Goal: Task Accomplishment & Management: Manage account settings

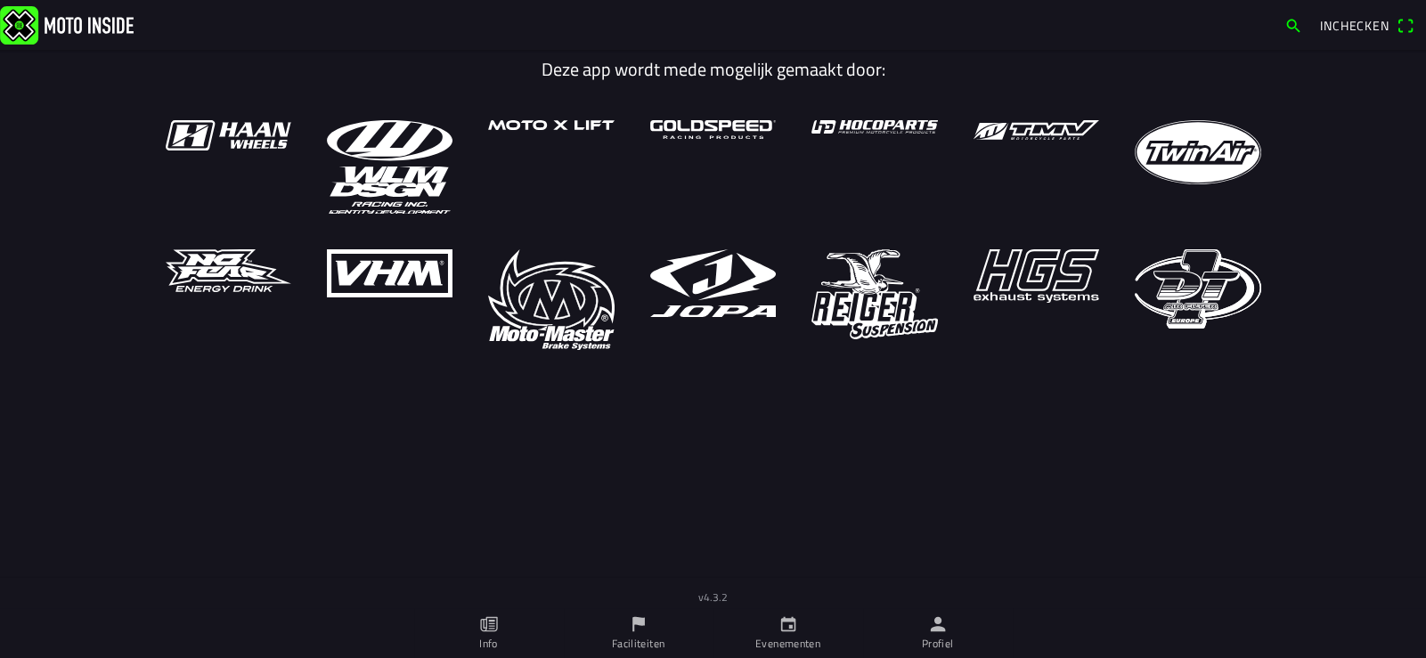
click at [941, 631] on icon "person" at bounding box center [937, 624] width 15 height 15
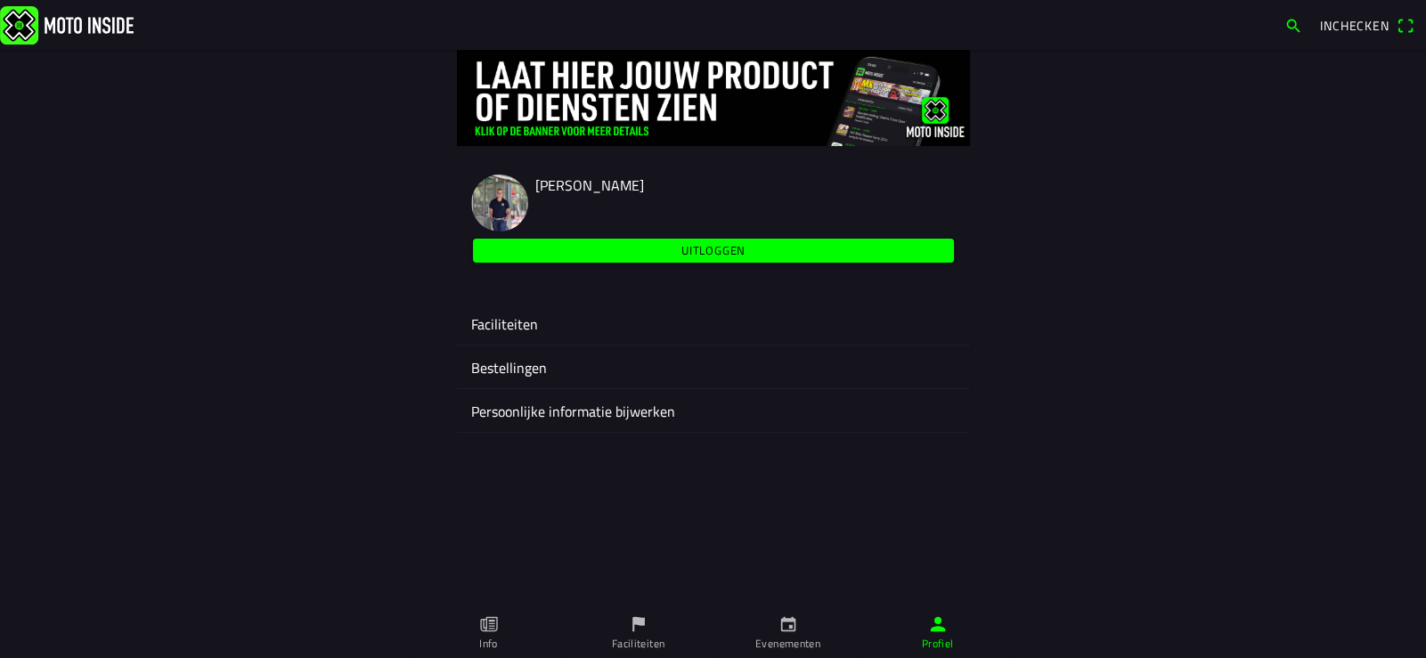
click at [523, 326] on ion-label "Faciliteiten" at bounding box center [713, 323] width 484 height 21
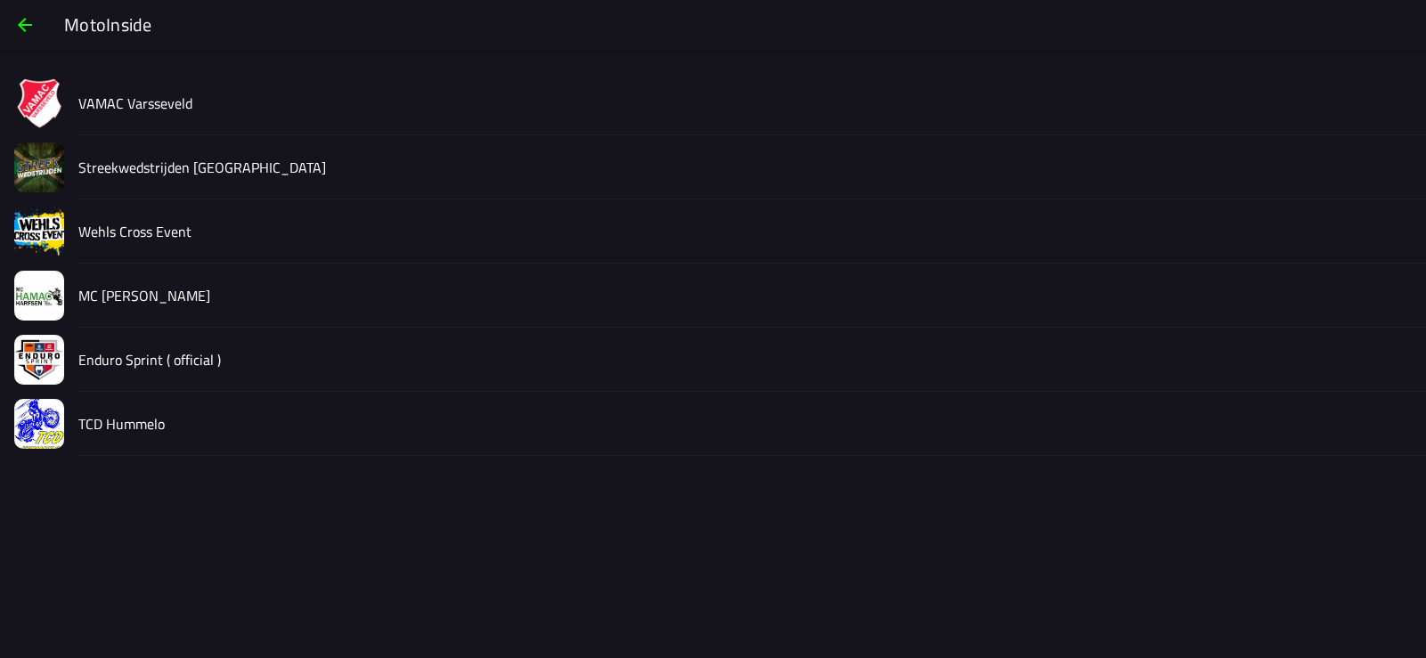
click at [0, 0] on slot "Streekwedstrijden [GEOGRAPHIC_DATA]" at bounding box center [0, 0] width 0 height 0
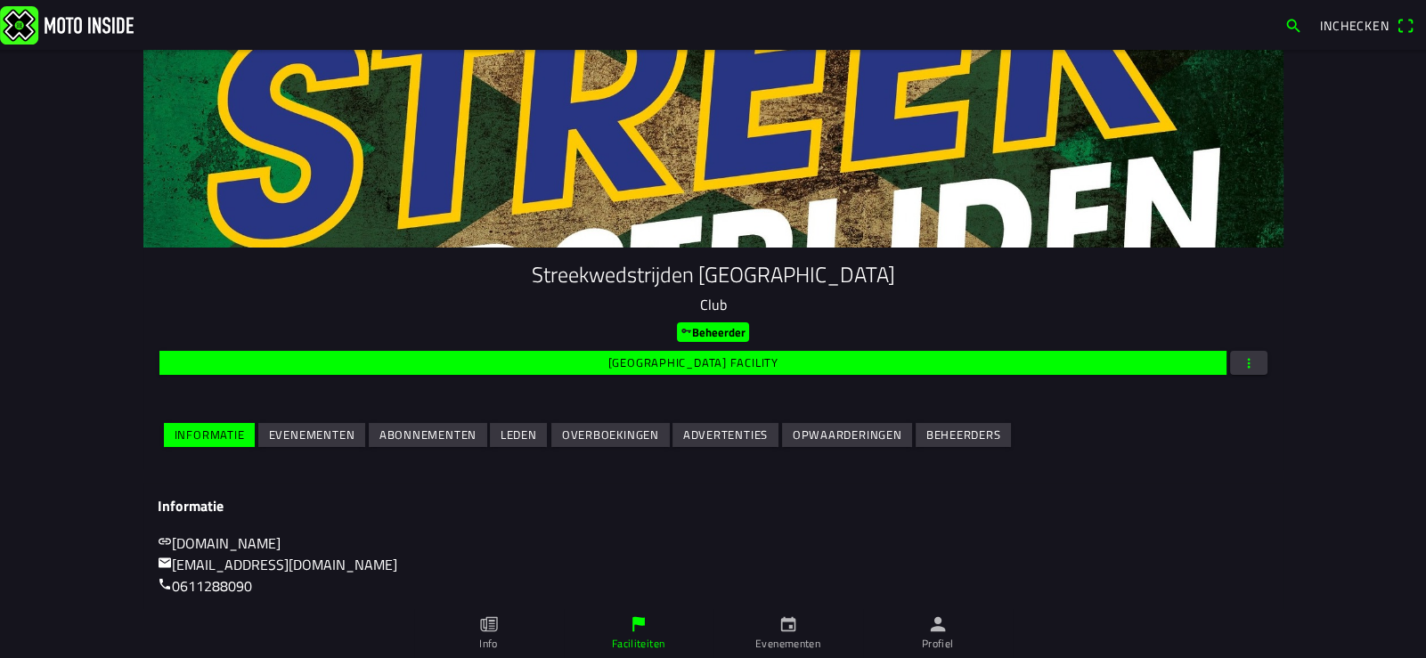
click at [0, 0] on slot "Evenementen" at bounding box center [0, 0] width 0 height 0
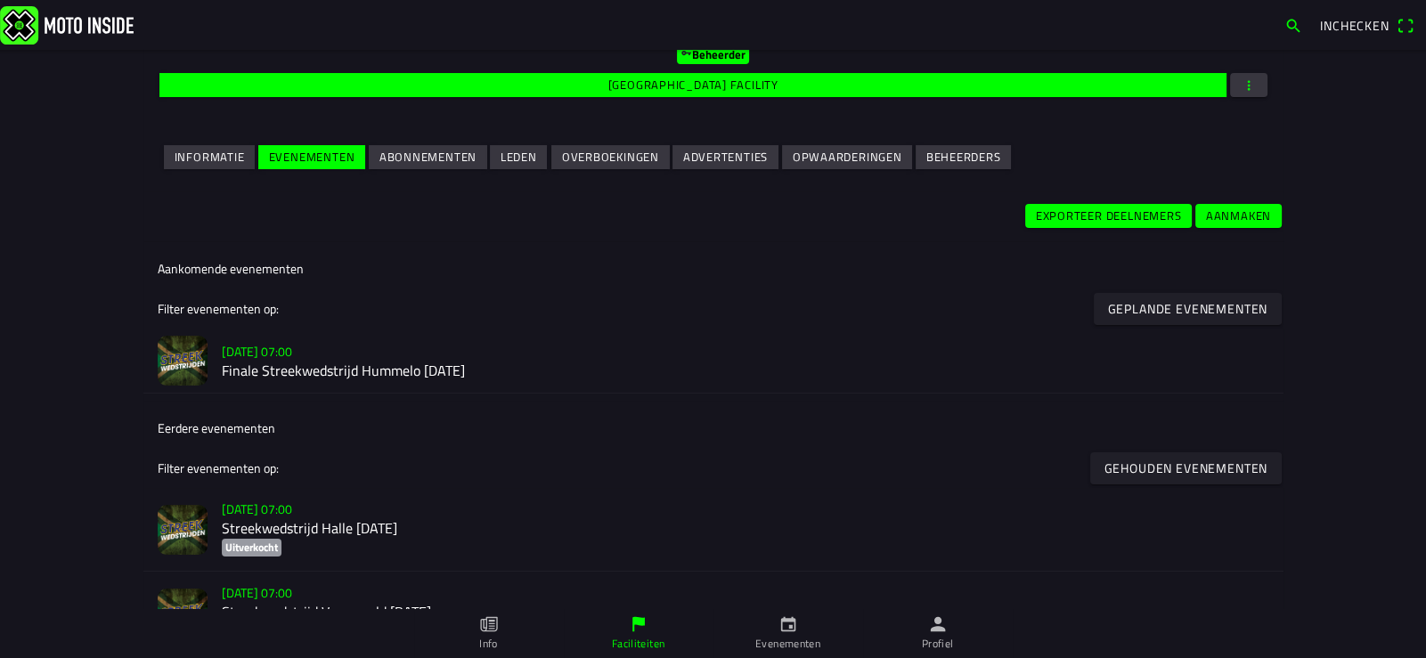
scroll to position [297, 0]
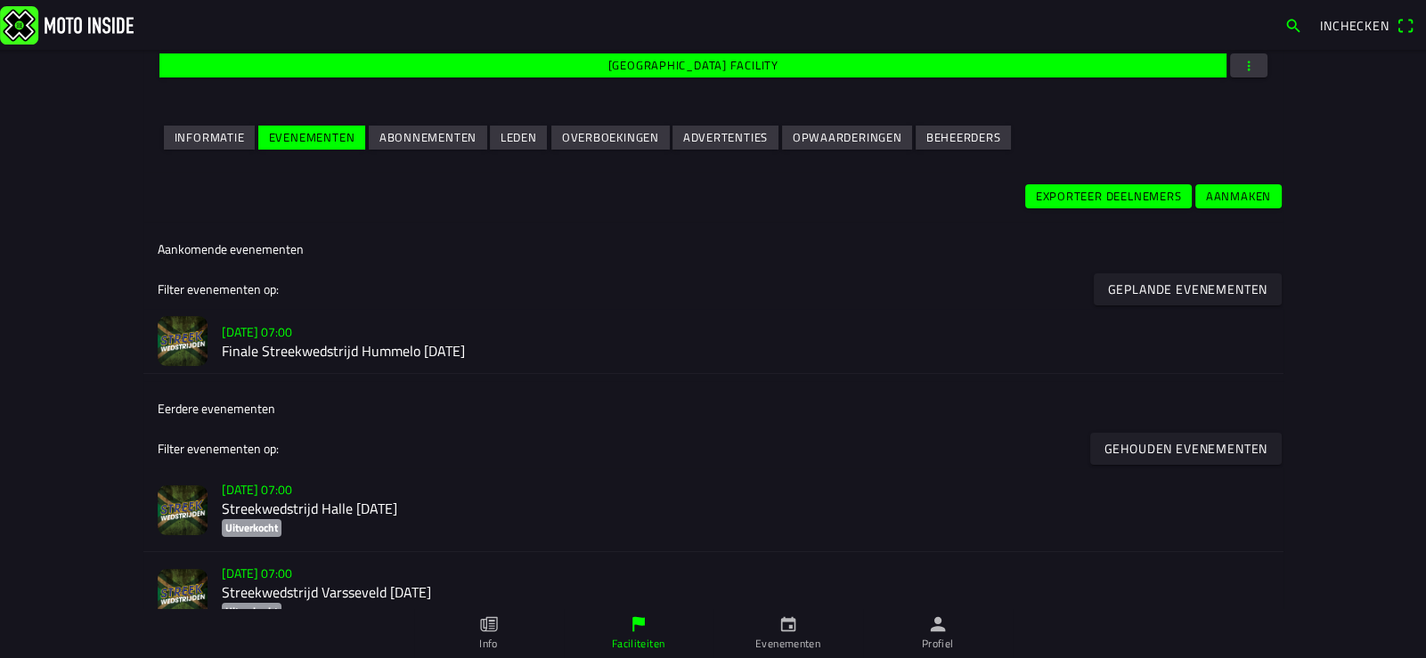
click at [329, 340] on h3 "[DATE] 07:00" at bounding box center [745, 331] width 1047 height 19
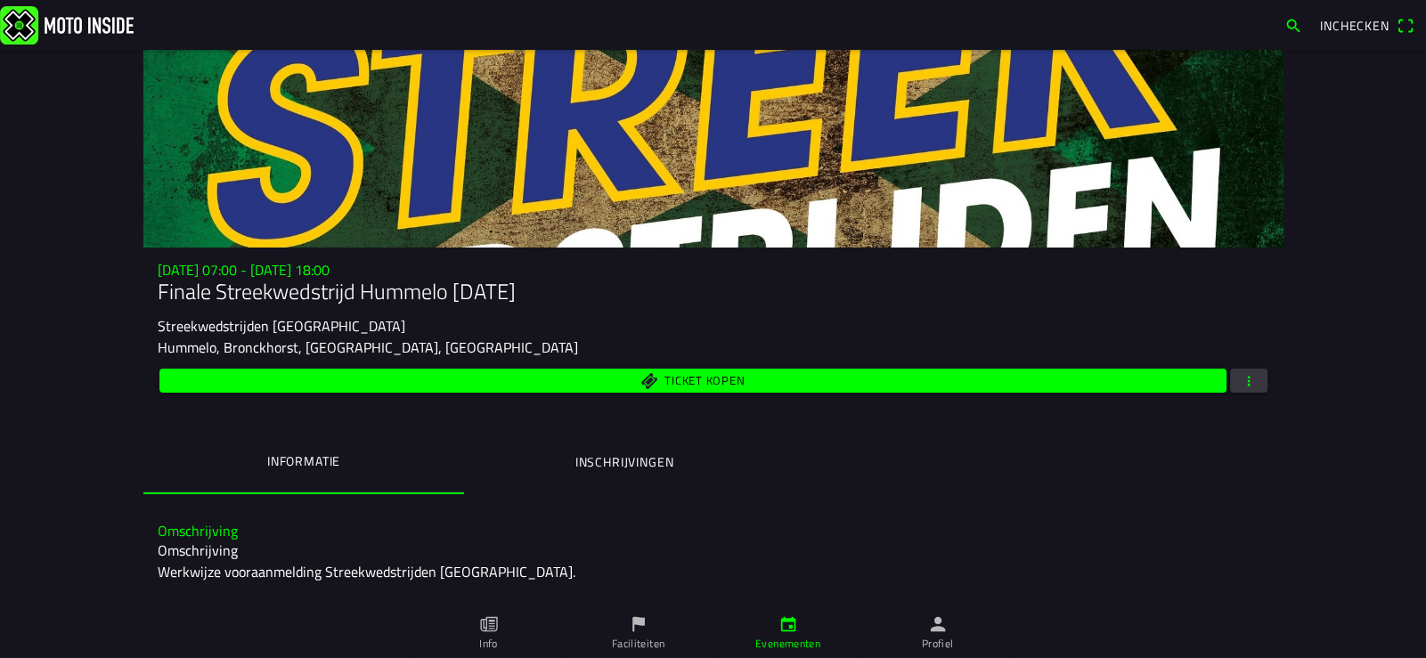
click at [1241, 376] on span "button" at bounding box center [1249, 381] width 16 height 24
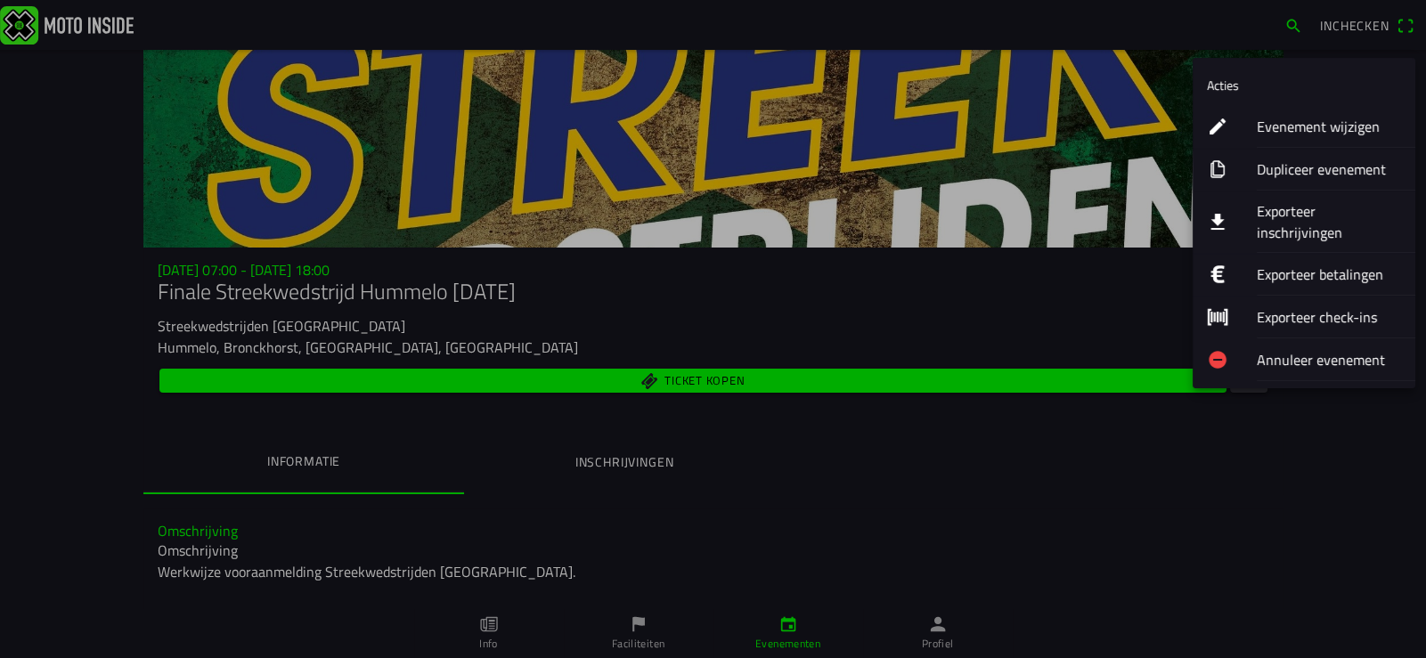
click at [1313, 130] on ion-label "Evenement wijzigen" at bounding box center [1329, 126] width 144 height 21
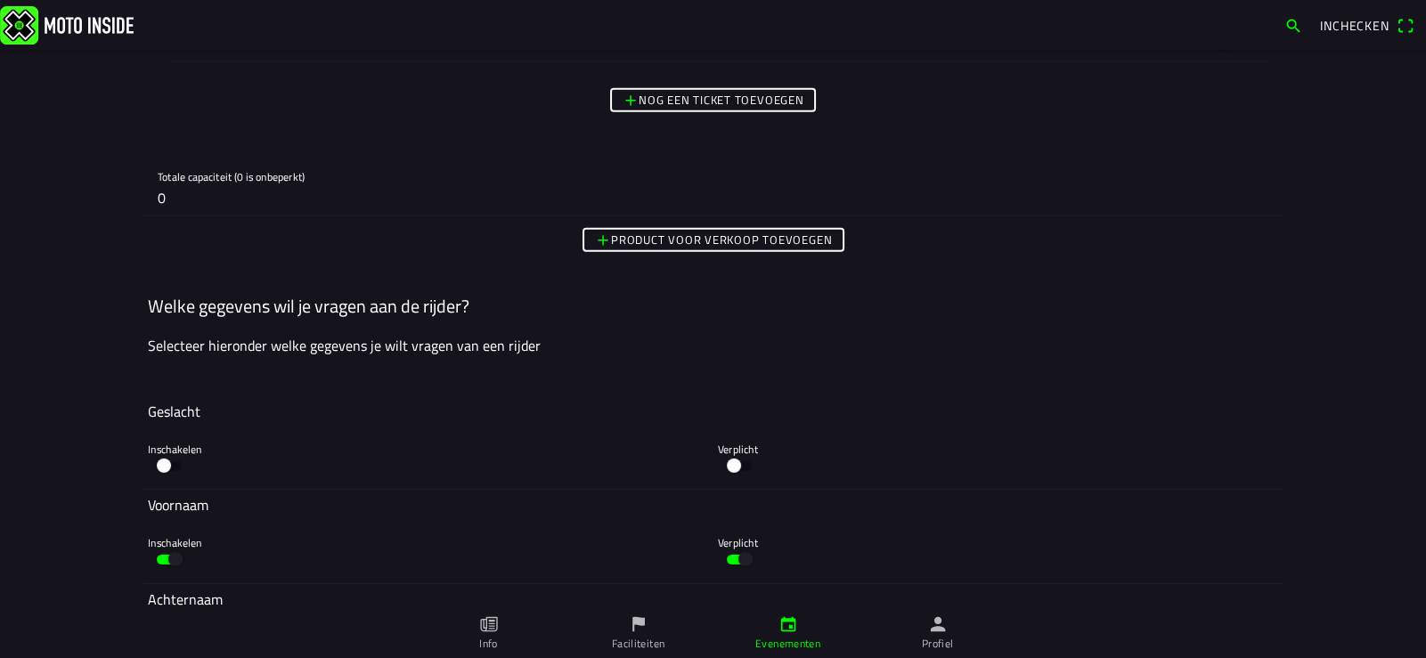
scroll to position [6856, 0]
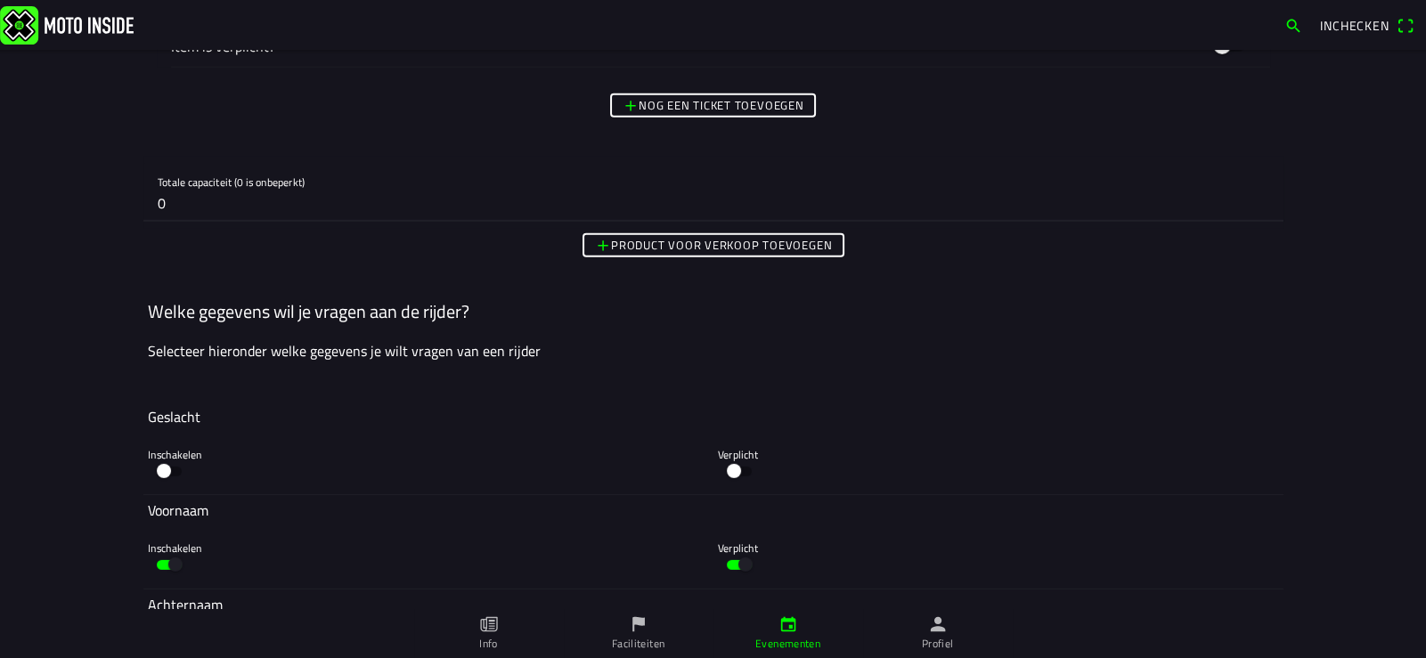
click at [182, 199] on input "0" at bounding box center [713, 203] width 1111 height 36
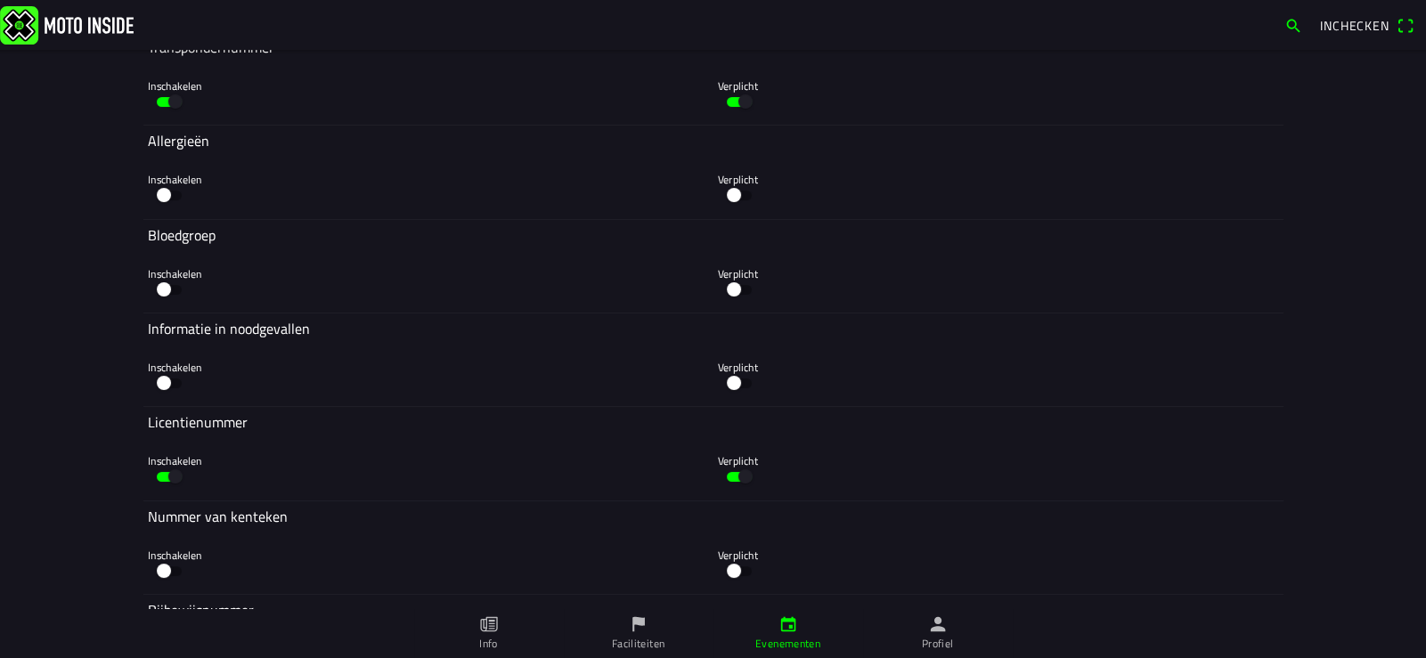
scroll to position [8937, 0]
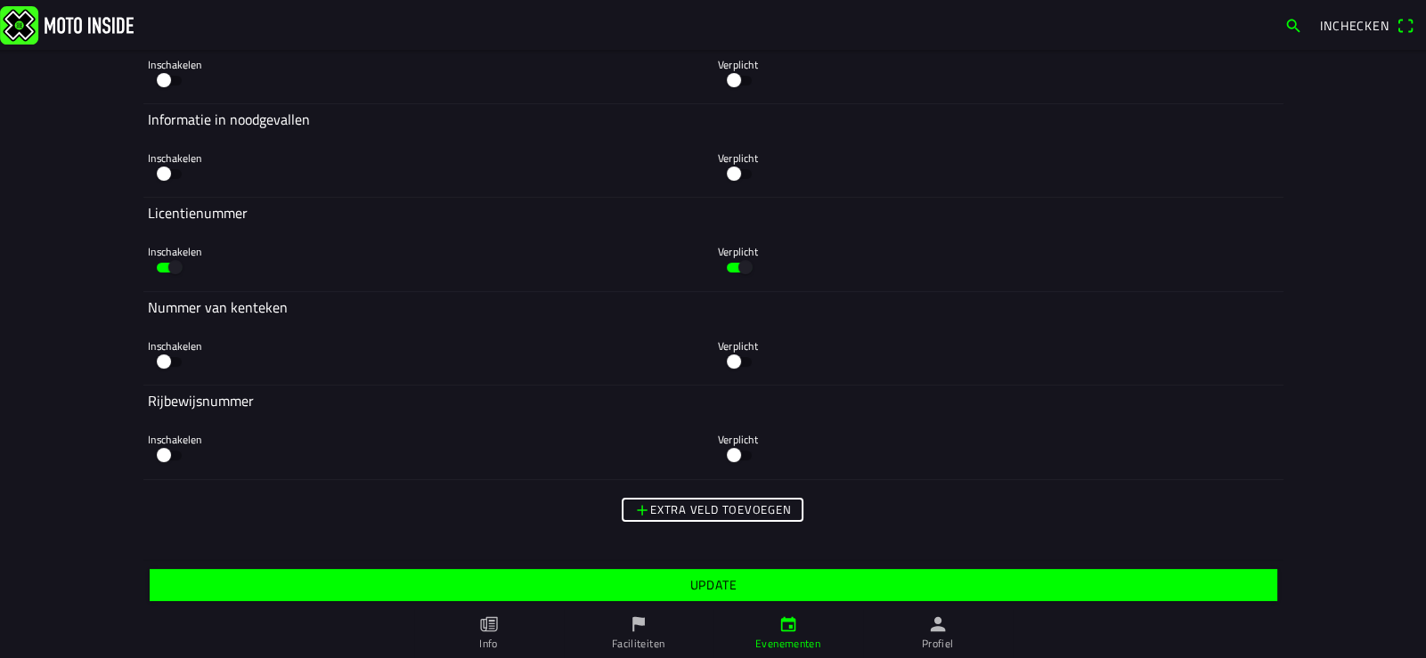
type input "1"
click at [0, 0] on slot "Update" at bounding box center [0, 0] width 0 height 0
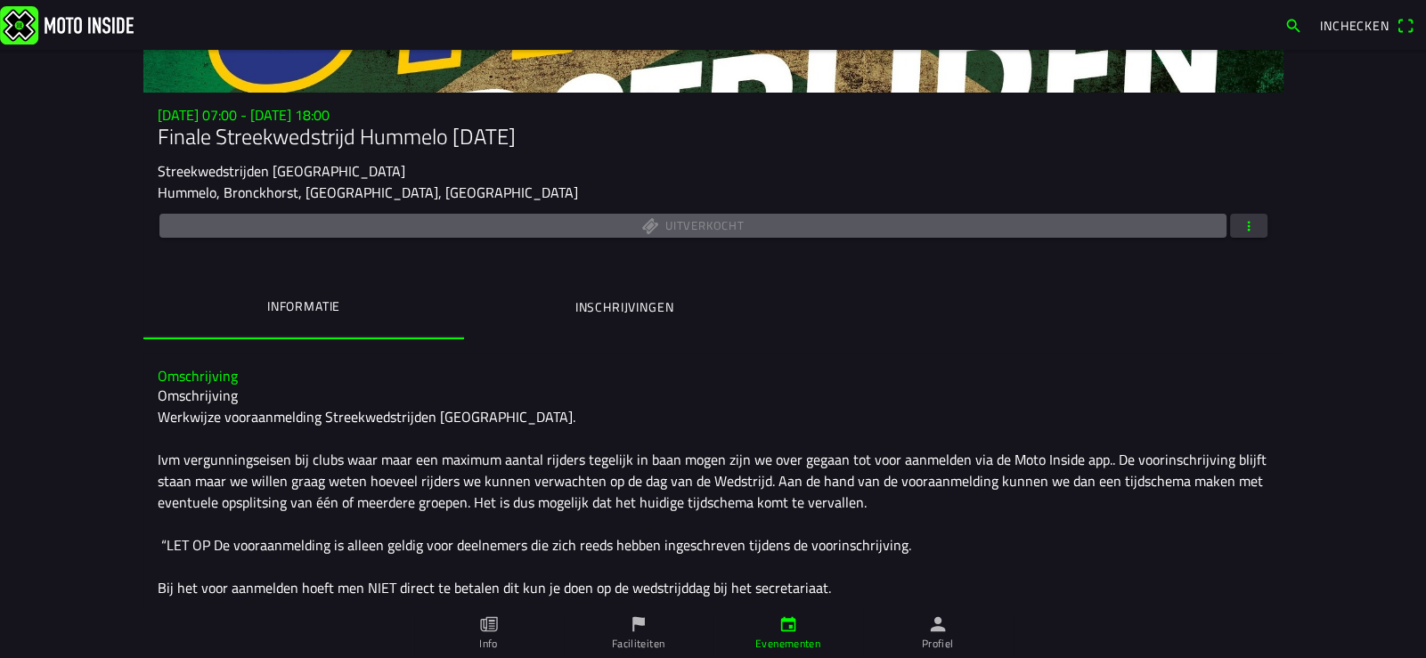
scroll to position [177, 0]
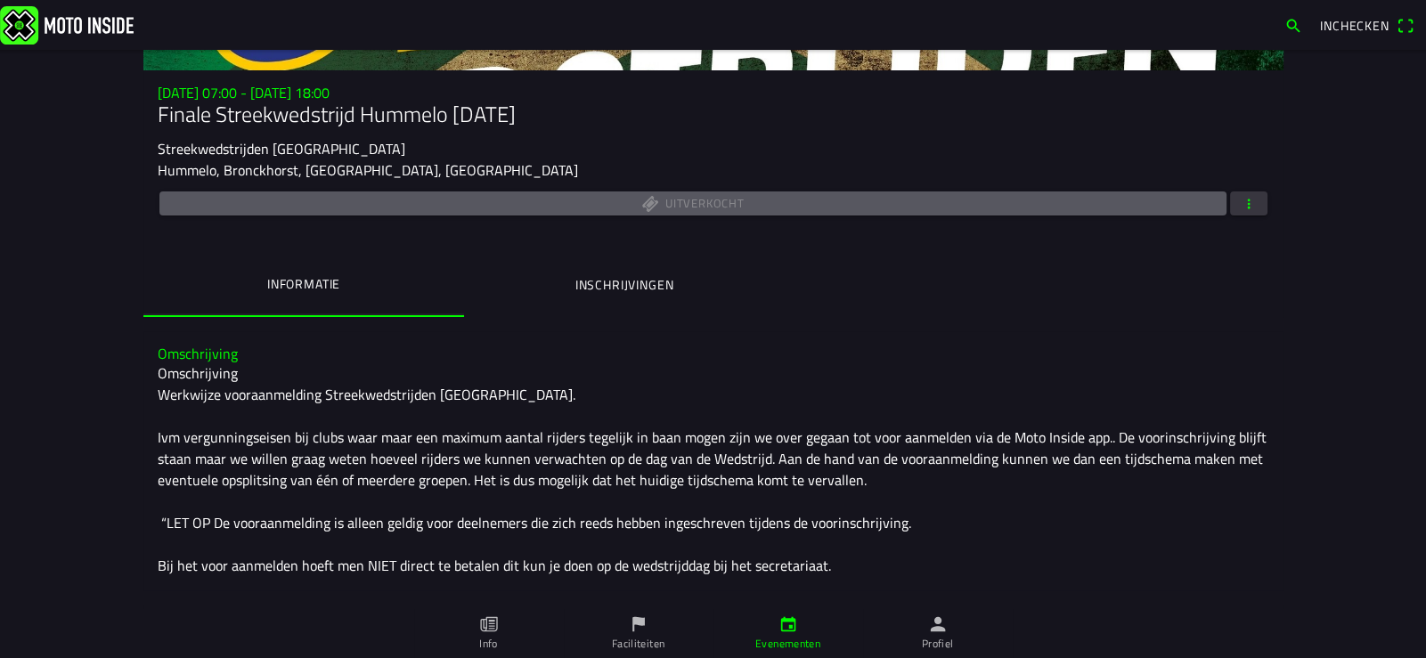
click at [1241, 204] on span "button" at bounding box center [1249, 203] width 16 height 24
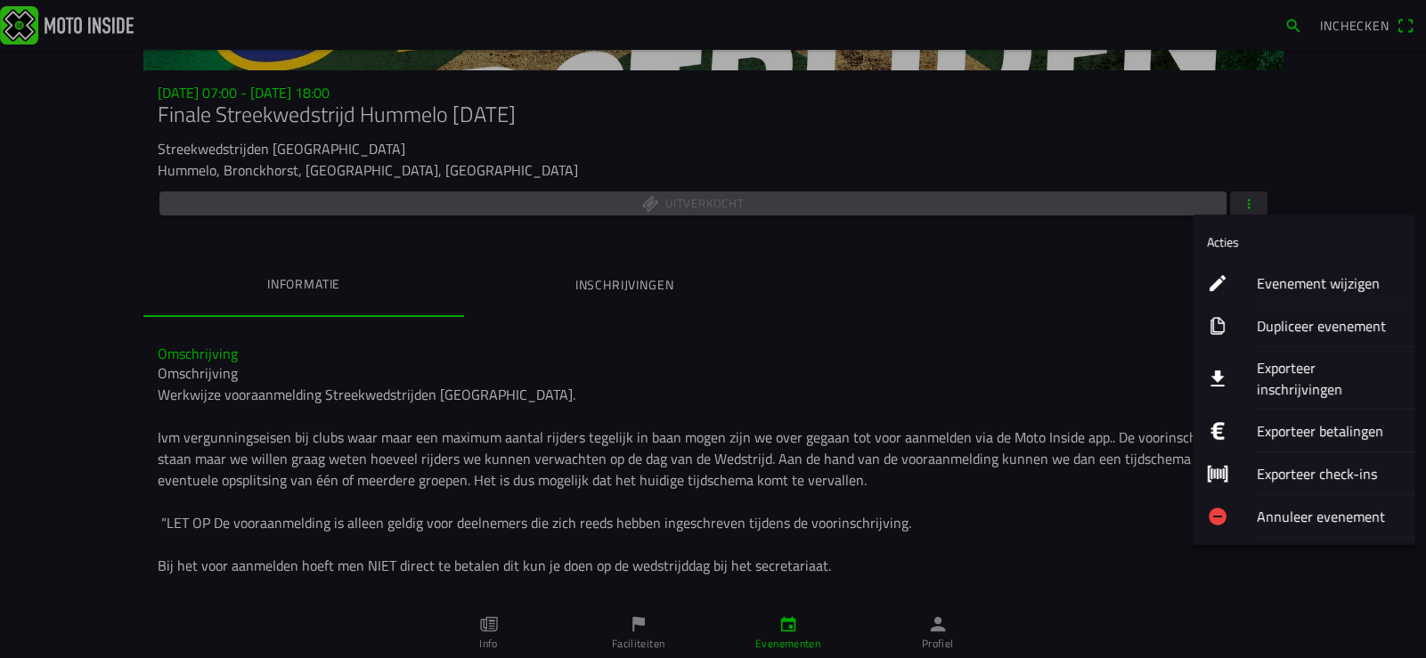
click at [1331, 364] on ion-label "Exporteer inschrijvingen" at bounding box center [1329, 378] width 144 height 43
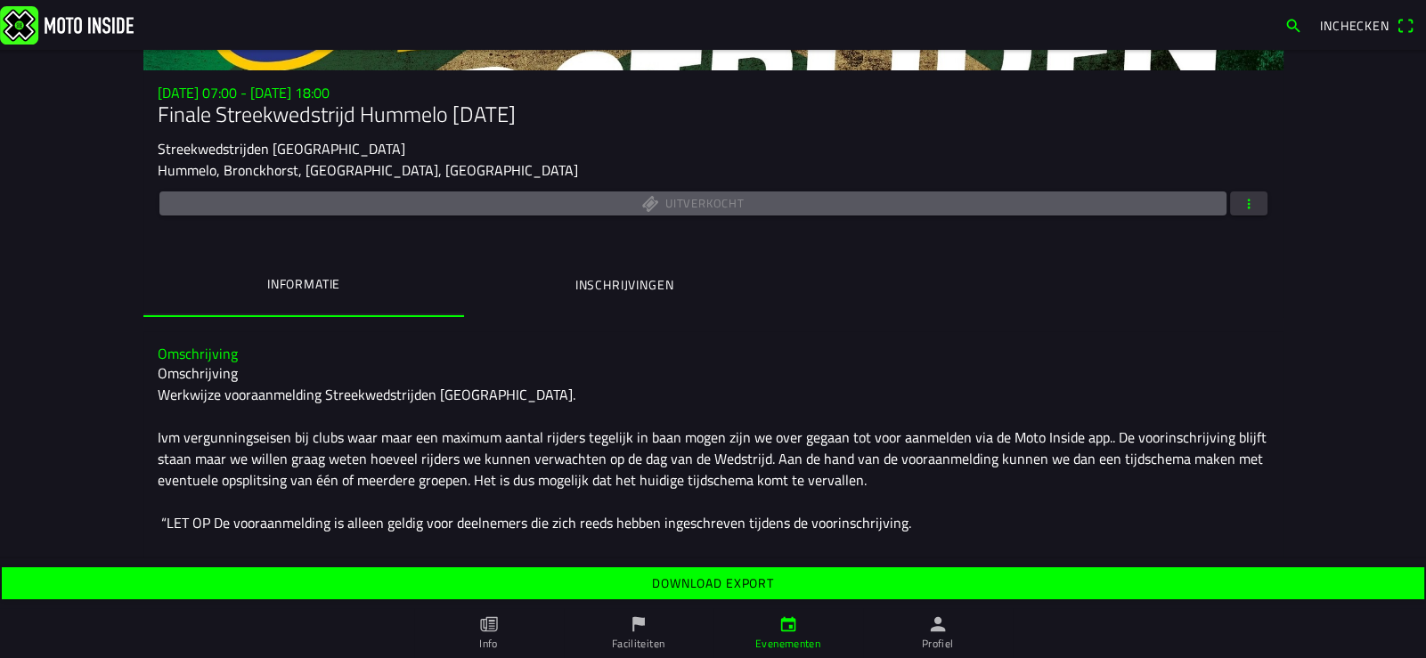
click at [0, 0] on slot "Download export" at bounding box center [0, 0] width 0 height 0
